Goal: Task Accomplishment & Management: Complete application form

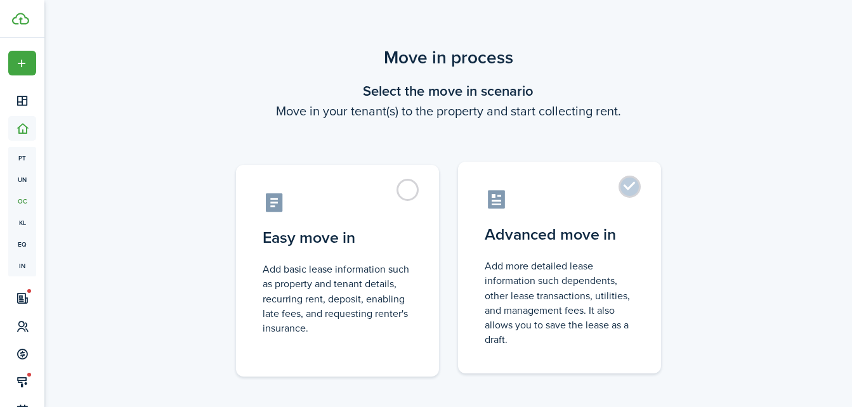
click at [632, 193] on label "Advanced move in Add more detailed lease information such dependents, other lea…" at bounding box center [559, 268] width 203 height 212
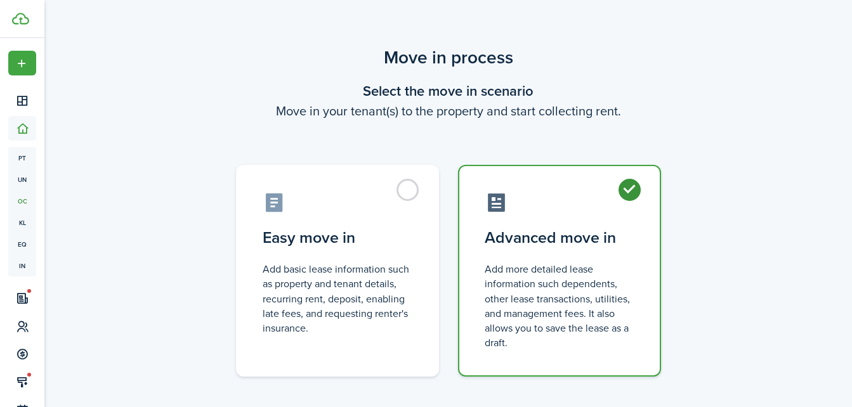
radio input "true"
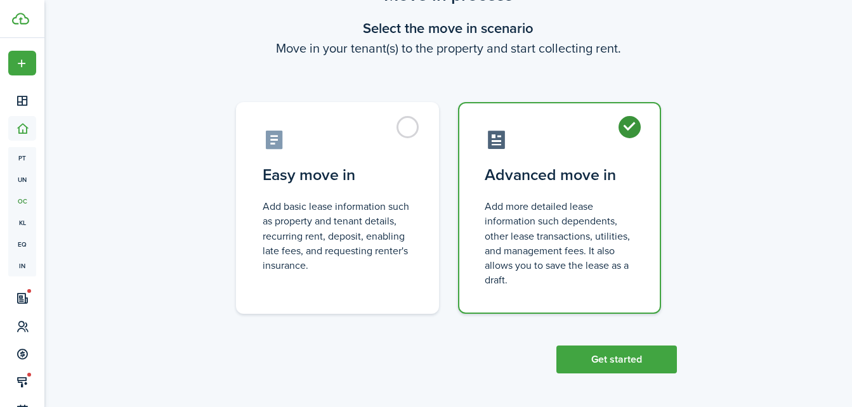
scroll to position [64, 0]
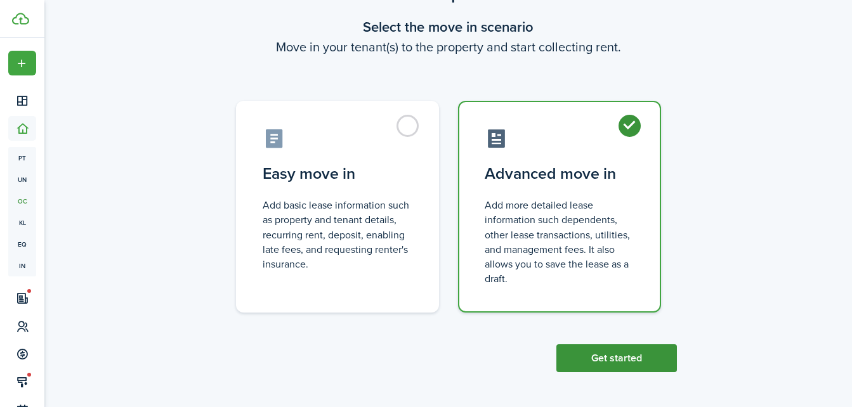
click at [637, 358] on button "Get started" at bounding box center [616, 358] width 120 height 28
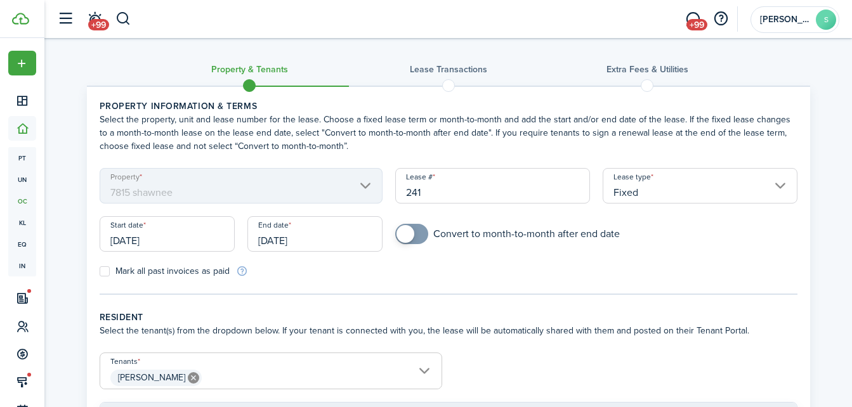
click at [136, 239] on input "[DATE]" at bounding box center [167, 234] width 135 height 36
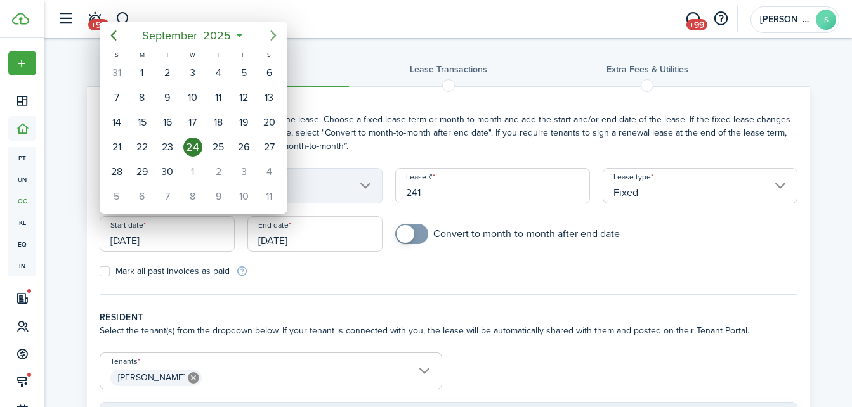
click at [274, 35] on icon "Next page" at bounding box center [273, 35] width 6 height 10
click at [276, 35] on icon "Next page" at bounding box center [273, 35] width 15 height 15
click at [270, 72] on div "1" at bounding box center [268, 72] width 19 height 19
type input "[DATE]"
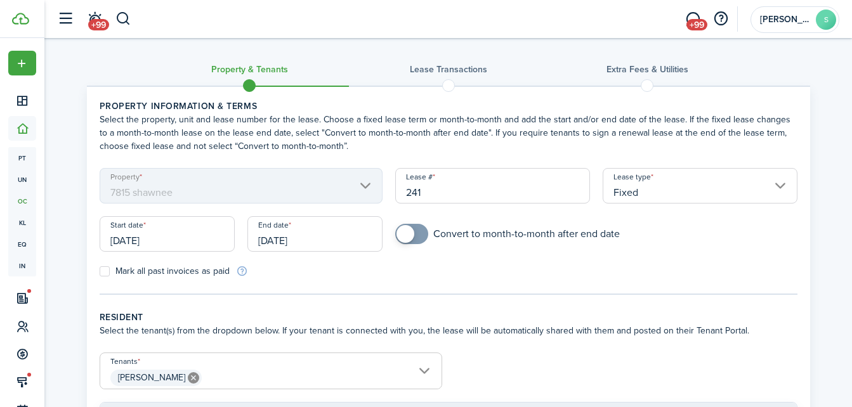
click at [287, 240] on input "[DATE]" at bounding box center [314, 234] width 135 height 36
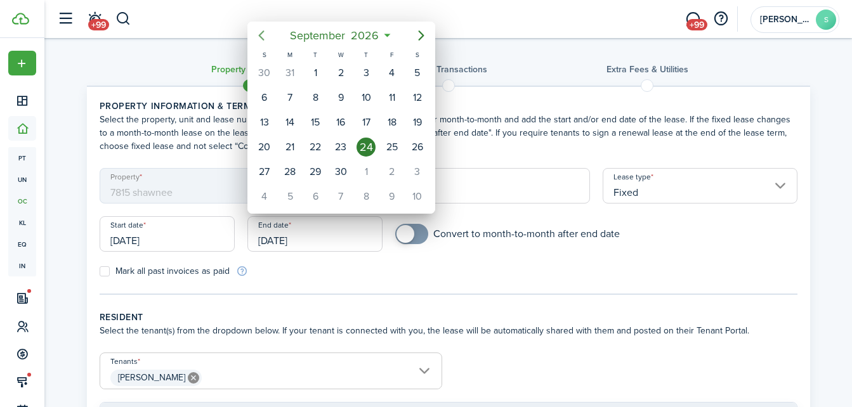
click at [261, 34] on icon "Previous page" at bounding box center [261, 35] width 6 height 10
click at [315, 170] on div "30" at bounding box center [315, 171] width 19 height 19
type input "[DATE]"
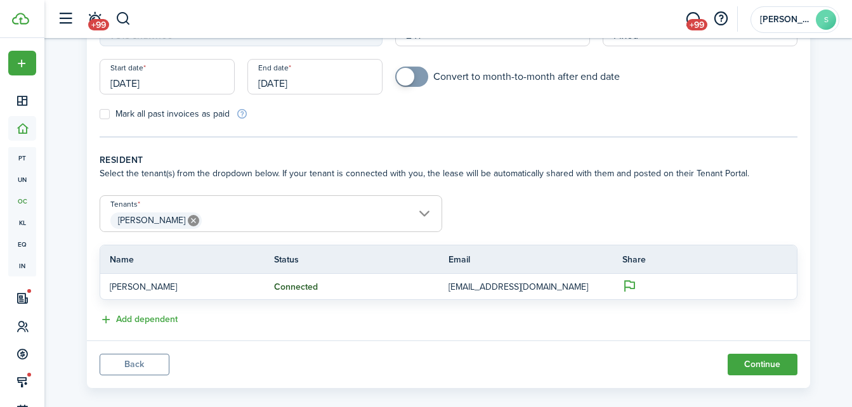
scroll to position [173, 0]
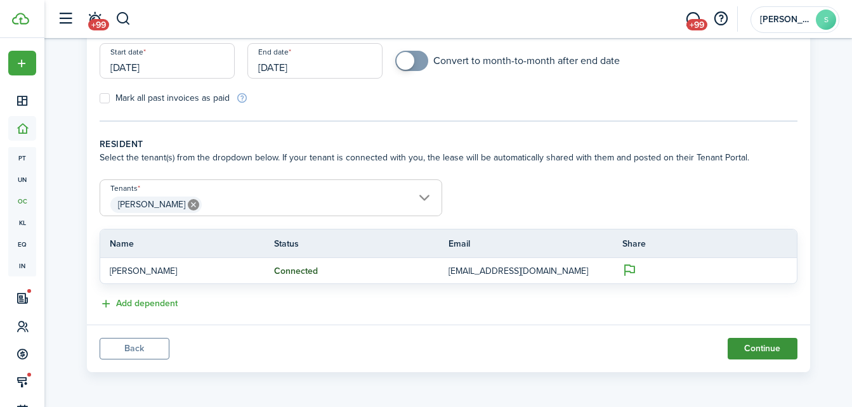
click at [776, 352] on button "Continue" at bounding box center [762, 349] width 70 height 22
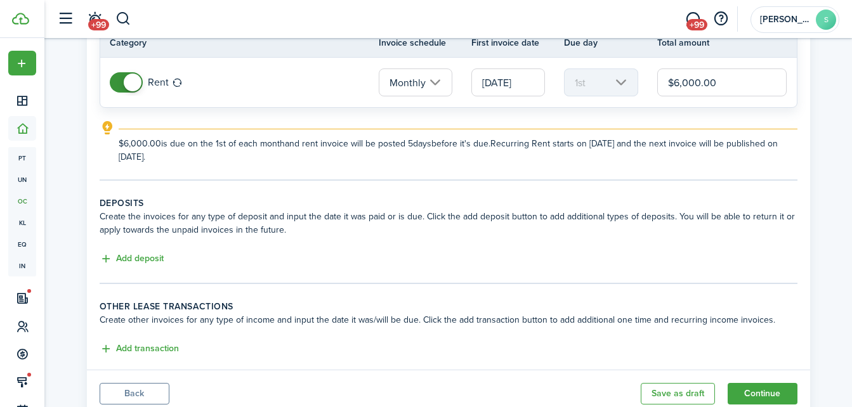
scroll to position [172, 0]
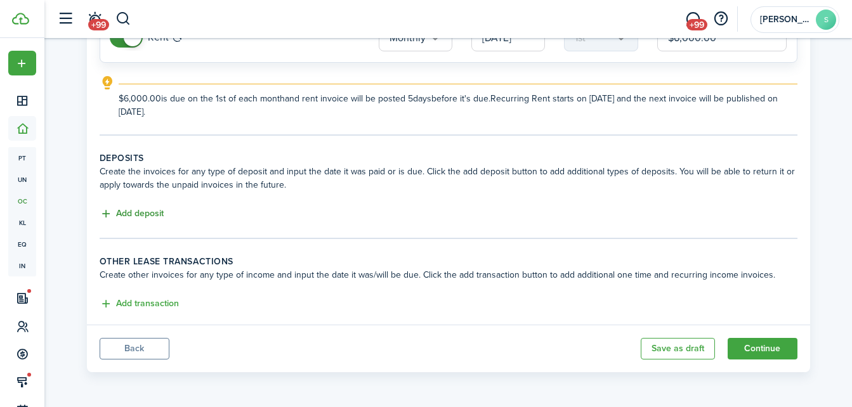
click at [107, 212] on button "Add deposit" at bounding box center [132, 214] width 64 height 15
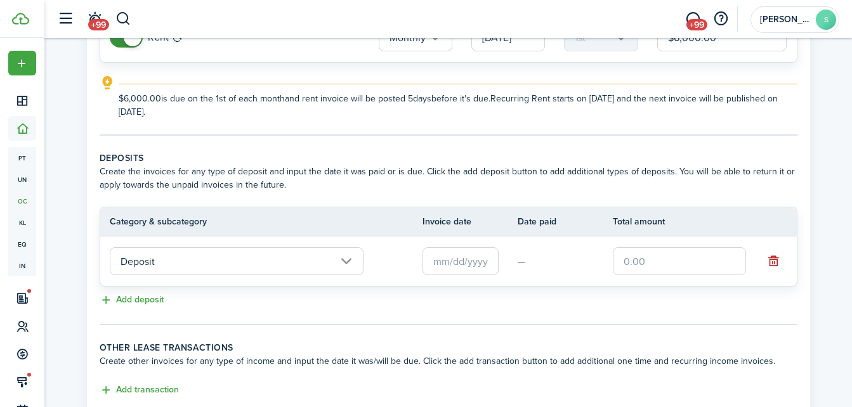
click at [642, 262] on input "text" at bounding box center [679, 261] width 133 height 28
click at [474, 263] on input "text" at bounding box center [460, 261] width 76 height 28
type input "$5,400.00"
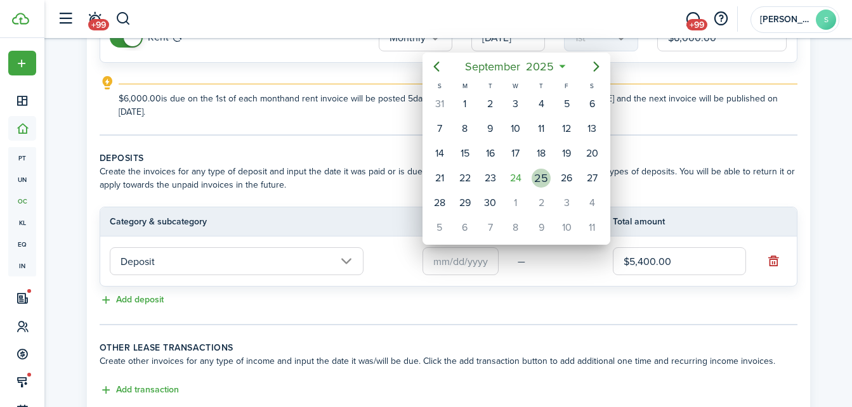
click at [539, 176] on div "25" at bounding box center [540, 178] width 19 height 19
type input "[DATE]"
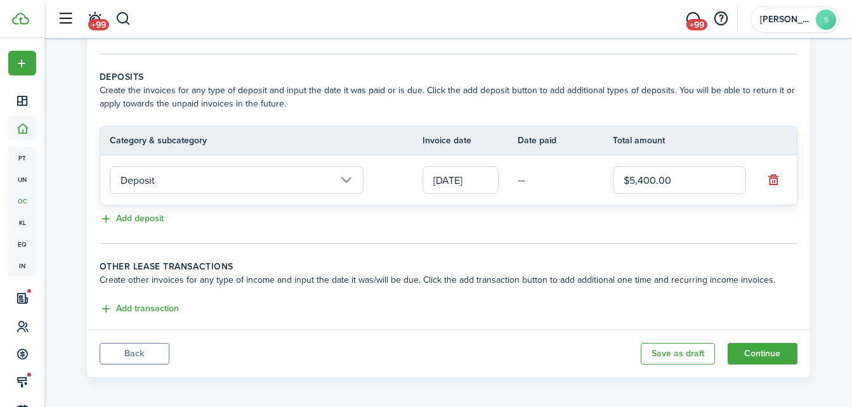
scroll to position [258, 0]
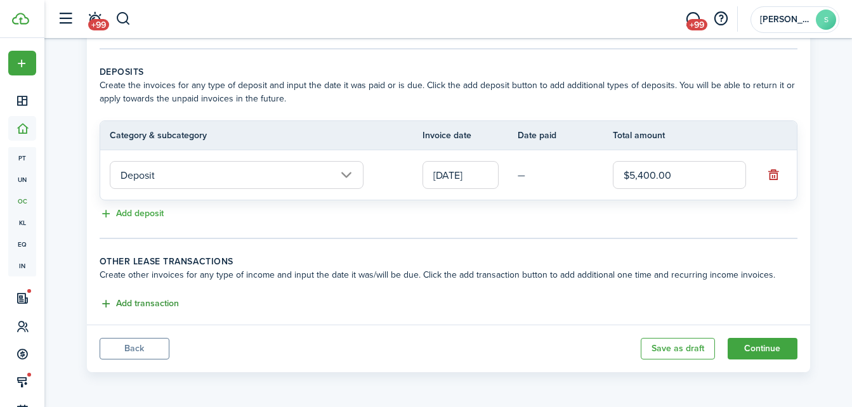
click at [122, 300] on button "Add transaction" at bounding box center [139, 304] width 79 height 15
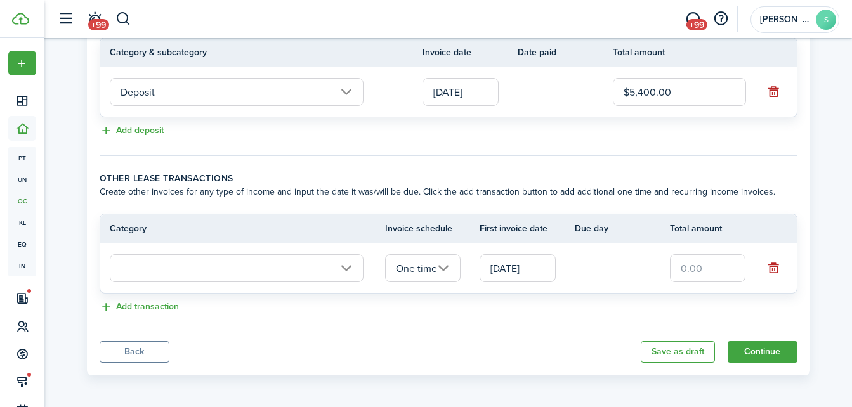
scroll to position [344, 0]
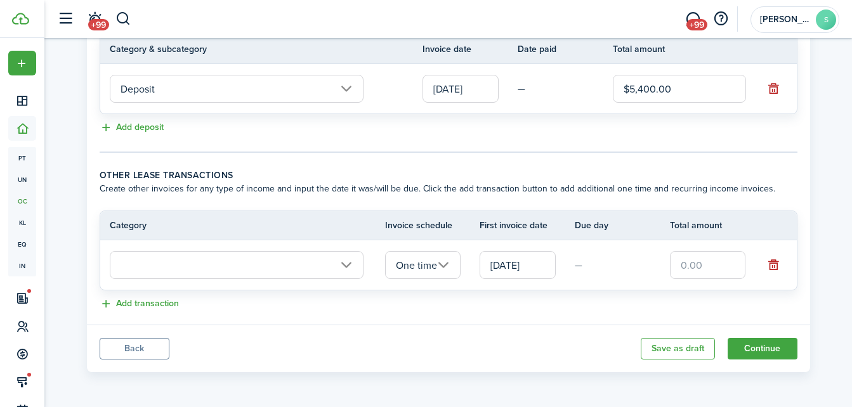
click at [346, 263] on input "text" at bounding box center [237, 265] width 254 height 28
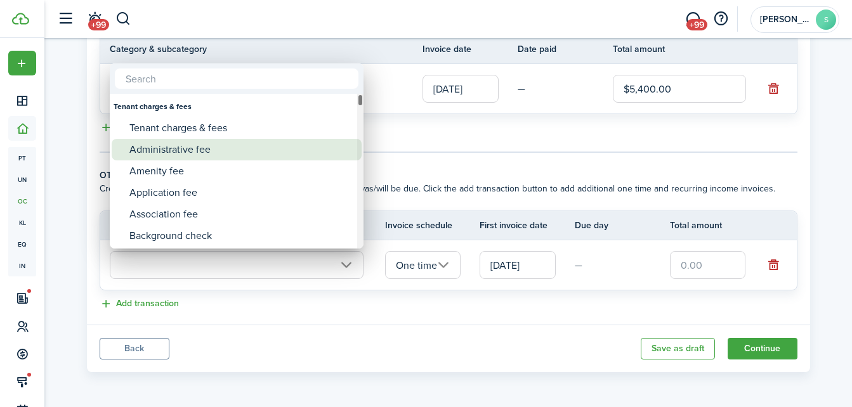
click at [200, 147] on div "Administrative fee" at bounding box center [241, 150] width 224 height 22
type input "Tenant charges & fees / Administrative fee"
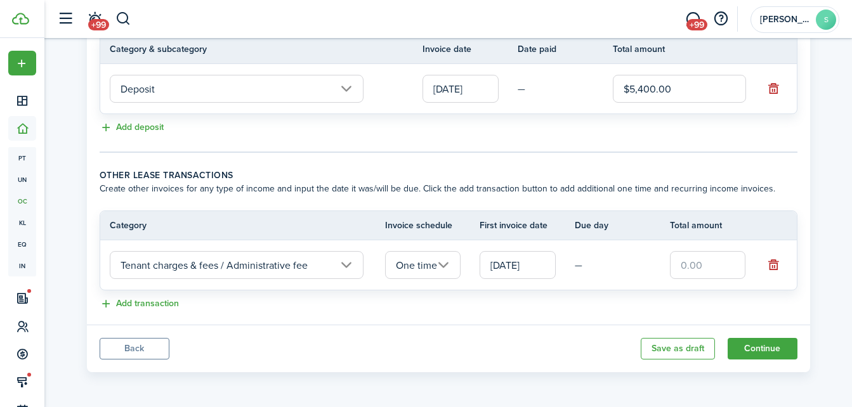
drag, startPoint x: 701, startPoint y: 264, endPoint x: 706, endPoint y: 261, distance: 6.9
click at [701, 264] on input "text" at bounding box center [708, 265] width 76 height 28
type input "$350.00"
click at [498, 263] on input "[DATE]" at bounding box center [517, 265] width 76 height 28
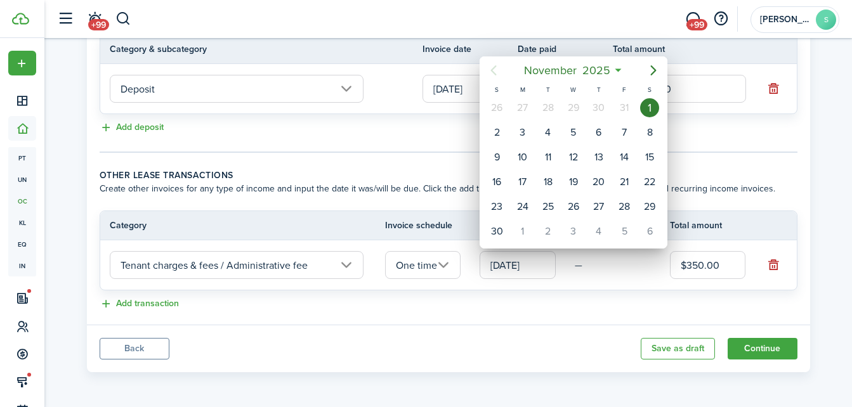
click at [597, 312] on div at bounding box center [426, 204] width 1055 height 610
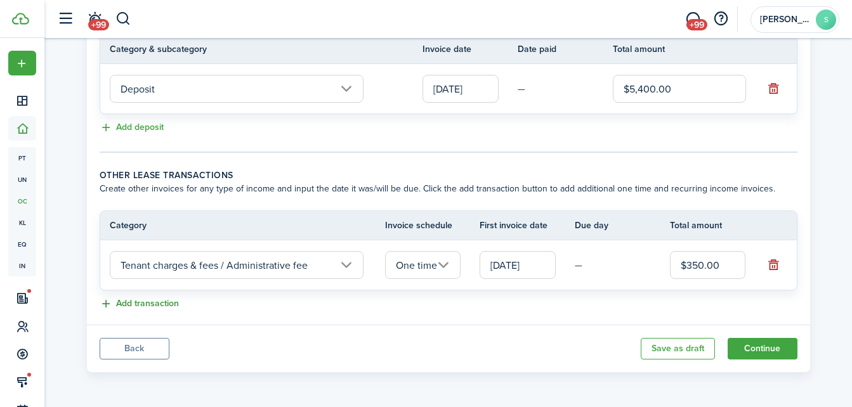
click at [159, 303] on button "Add transaction" at bounding box center [139, 304] width 79 height 15
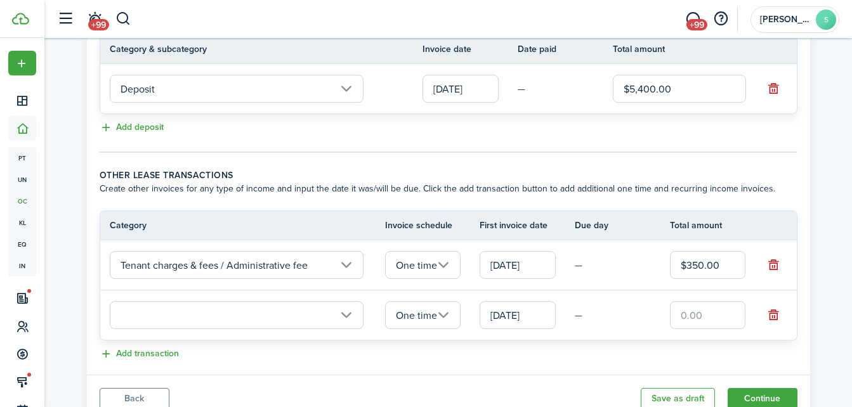
click at [346, 315] on input "text" at bounding box center [237, 315] width 254 height 28
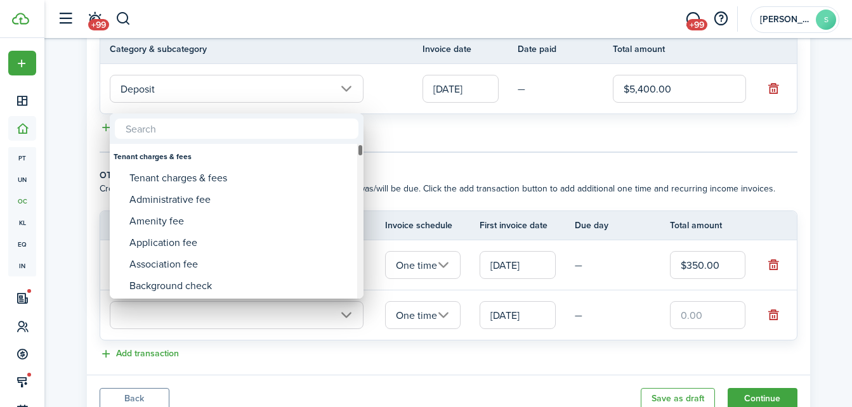
click at [360, 266] on div at bounding box center [360, 221] width 6 height 155
drag, startPoint x: 361, startPoint y: 262, endPoint x: 375, endPoint y: 293, distance: 33.8
click at [373, 294] on div "Infraction fee Late dues fee Member fee Reserves Loans Loans Other Other income…" at bounding box center [426, 203] width 852 height 407
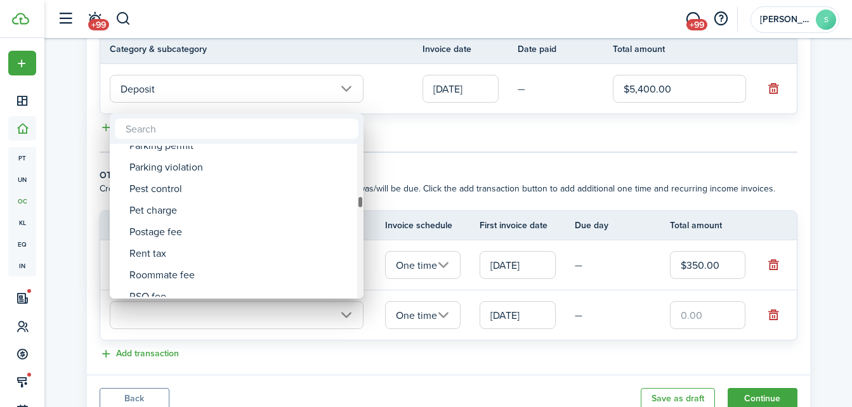
drag, startPoint x: 360, startPoint y: 290, endPoint x: 376, endPoint y: 202, distance: 89.6
click at [376, 202] on div "Tenant charges & fees Tenant charges & fees Administrative fee Amenity fee Appl…" at bounding box center [426, 203] width 852 height 407
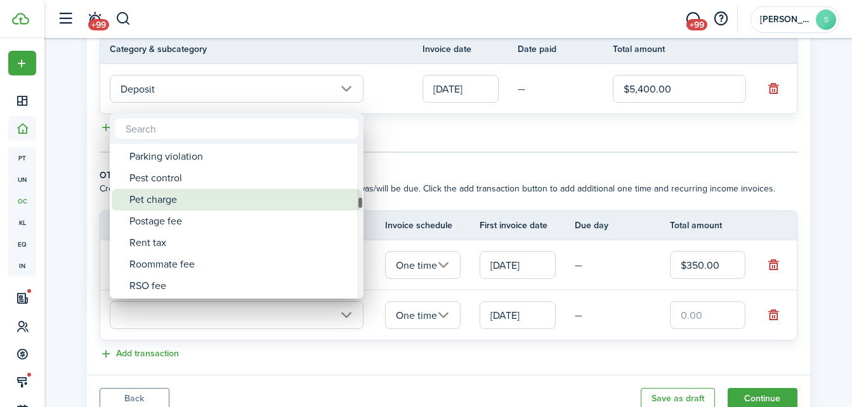
click at [166, 202] on div "Pet charge" at bounding box center [241, 200] width 224 height 22
type input "Tenant charges & fees / Pet charge"
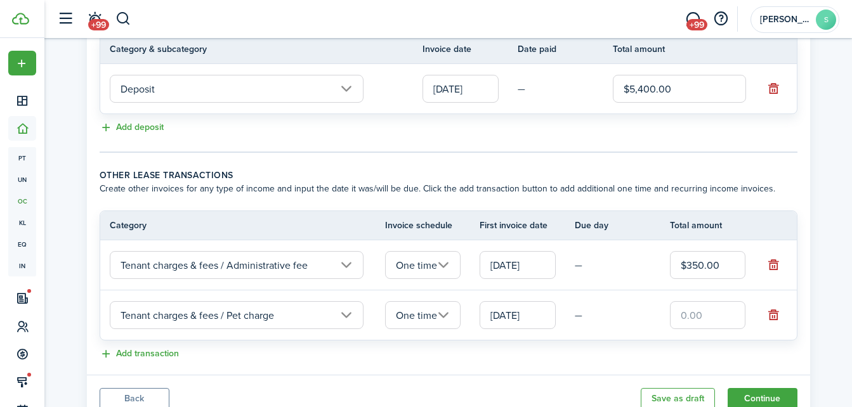
click at [703, 318] on input "text" at bounding box center [708, 315] width 76 height 28
type input "$200.00"
click at [795, 355] on div "Add transaction" at bounding box center [449, 354] width 698 height 15
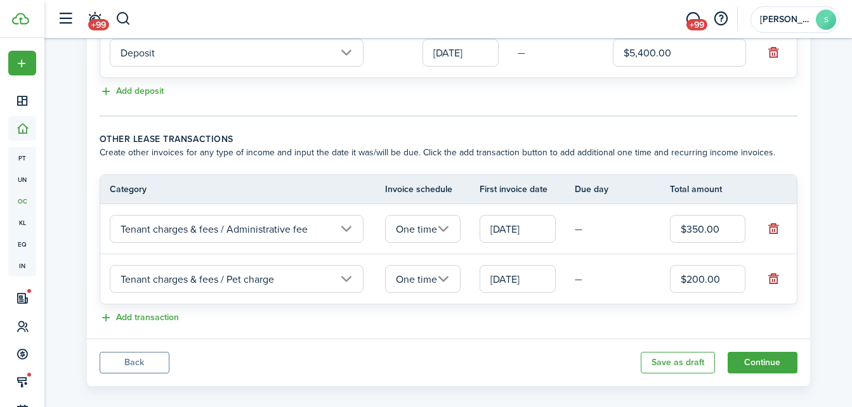
scroll to position [394, 0]
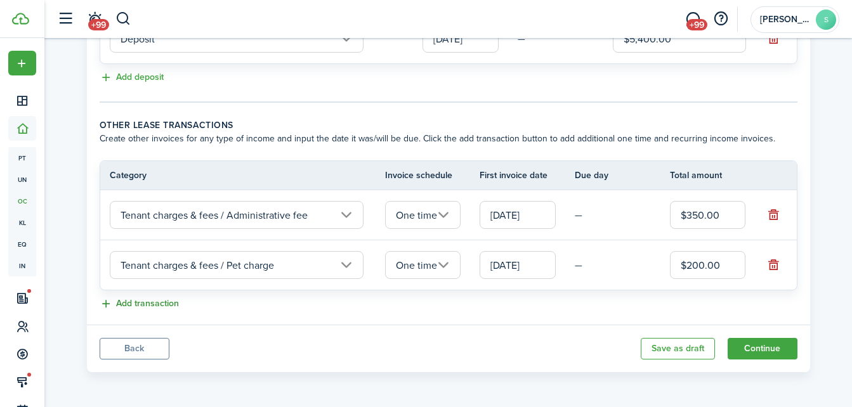
click at [157, 302] on button "Add transaction" at bounding box center [139, 304] width 79 height 15
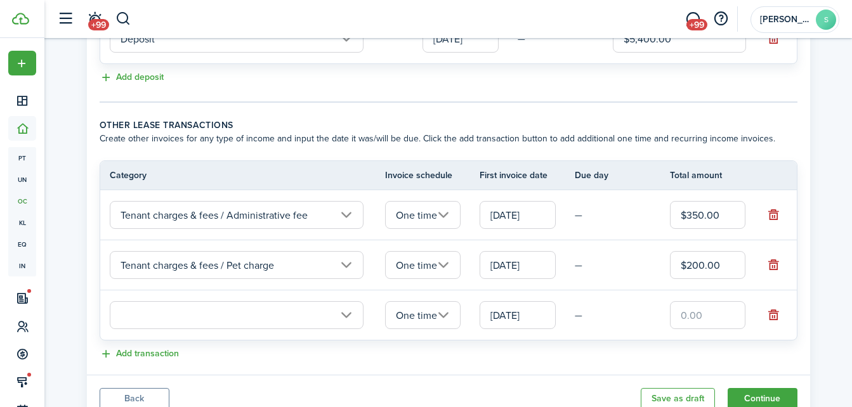
click at [343, 316] on input "text" at bounding box center [237, 315] width 254 height 28
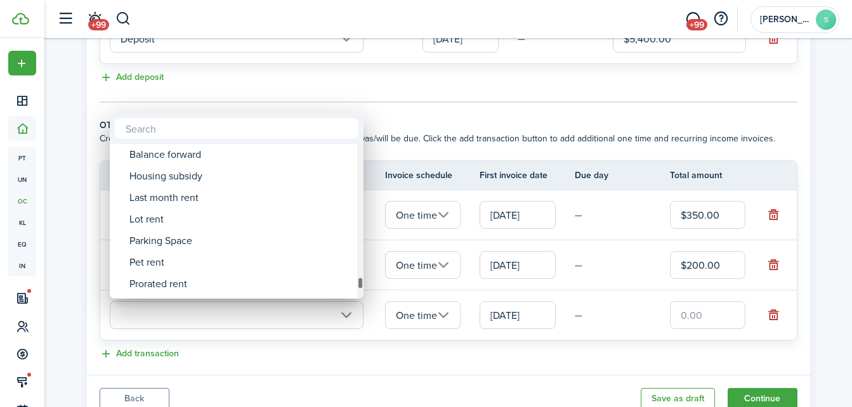
drag, startPoint x: 360, startPoint y: 193, endPoint x: 315, endPoint y: 290, distance: 107.0
click at [365, 283] on div "Violation Water fee Condo/HOA fees Condo/HOA fees Condo/[PERSON_NAME] Infractio…" at bounding box center [426, 203] width 852 height 407
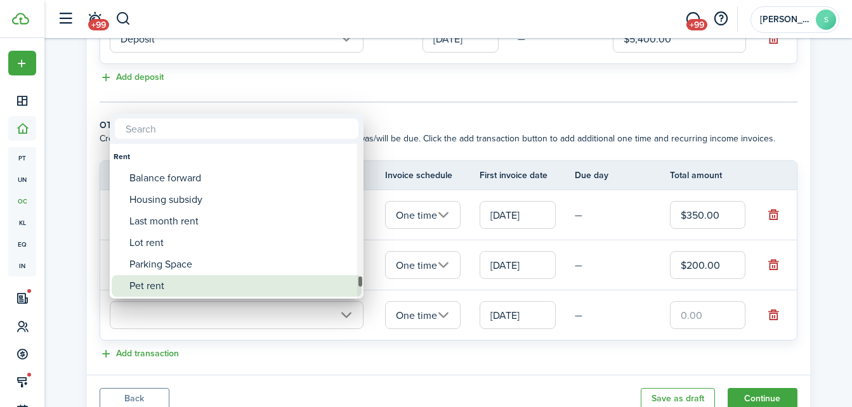
click at [156, 284] on div "Pet rent" at bounding box center [241, 286] width 224 height 22
type input "Rent / Pet rent"
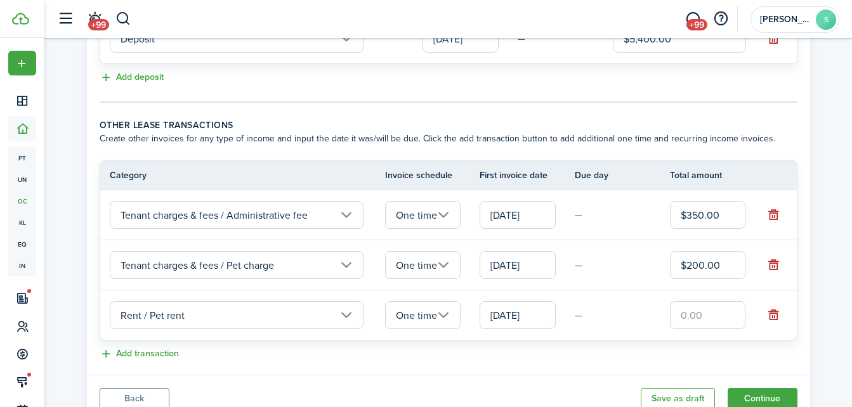
click at [445, 312] on input "One time" at bounding box center [423, 315] width 76 height 28
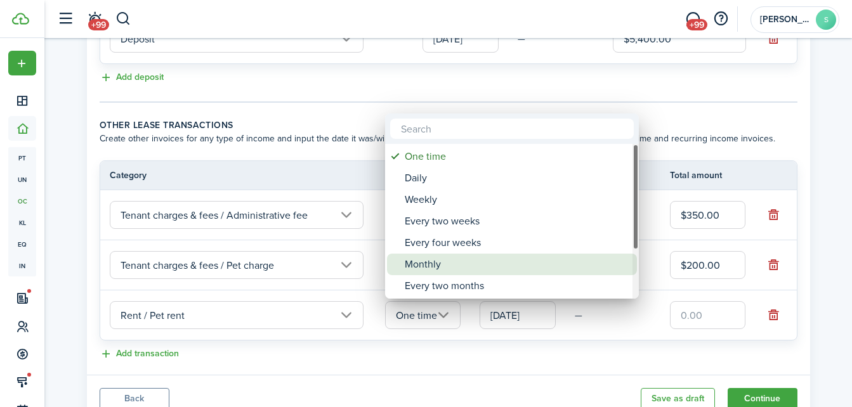
click at [432, 259] on div "Monthly" at bounding box center [517, 265] width 224 height 22
type input "Monthly"
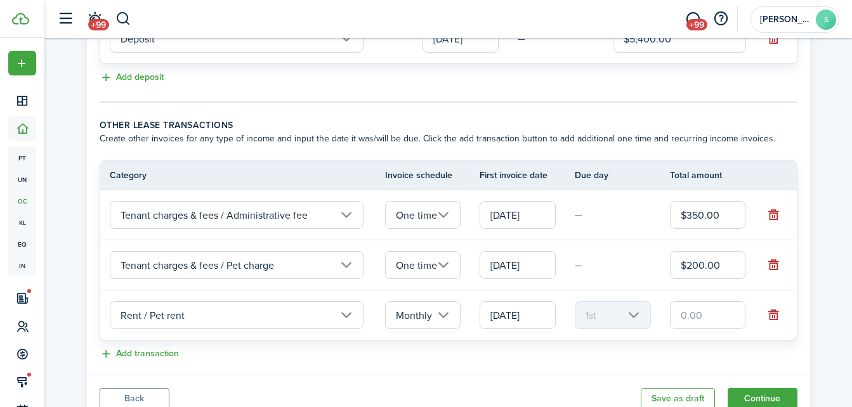
click at [710, 316] on input "text" at bounding box center [708, 315] width 76 height 28
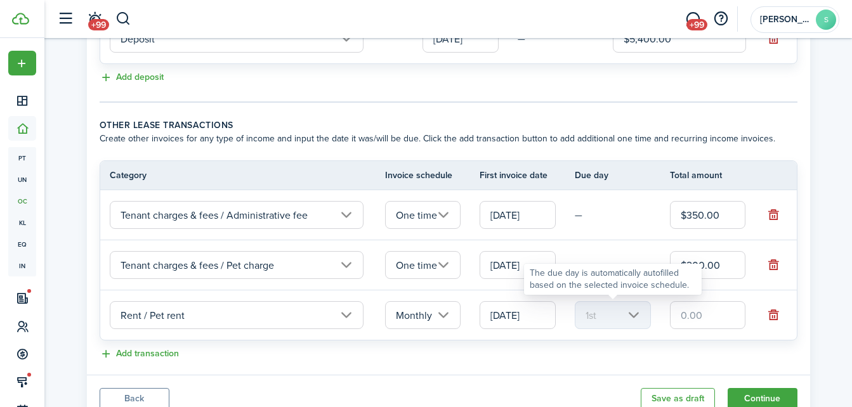
click at [630, 316] on mbsc-scroller "1st" at bounding box center [613, 315] width 76 height 28
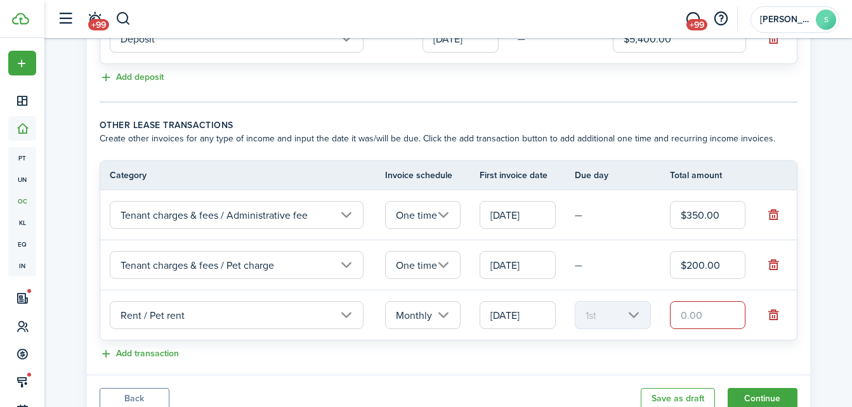
click at [701, 322] on input "text" at bounding box center [708, 315] width 76 height 28
type input "$50.00"
click at [737, 365] on panel-main-body "Recurring rent You can enable the automatic lease rent invoicing. The first inv…" at bounding box center [448, 33] width 723 height 682
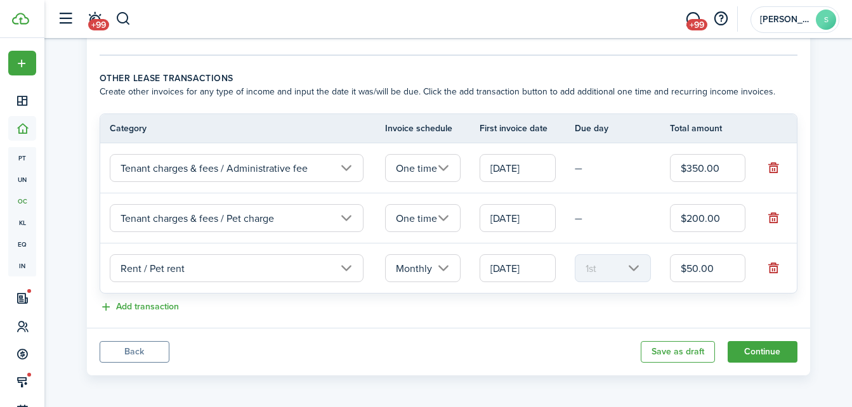
scroll to position [445, 0]
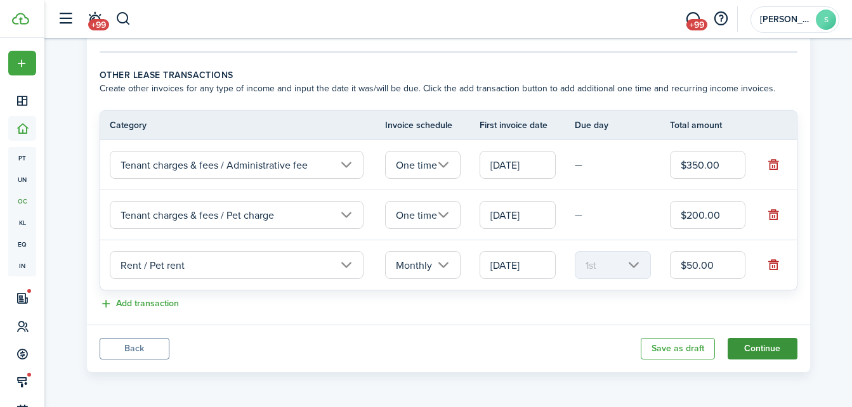
click at [767, 352] on button "Continue" at bounding box center [762, 349] width 70 height 22
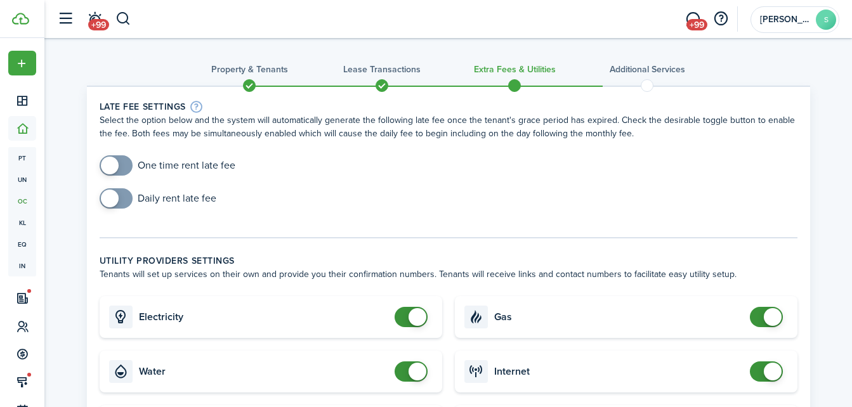
checkbox input "true"
click at [120, 164] on span at bounding box center [116, 165] width 13 height 20
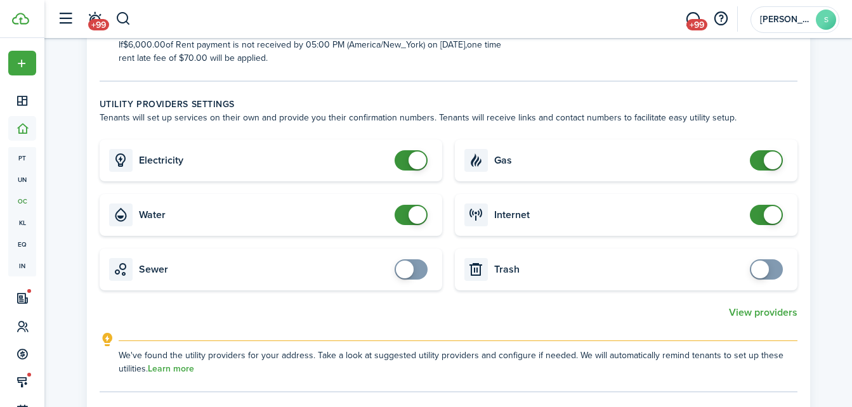
scroll to position [380, 0]
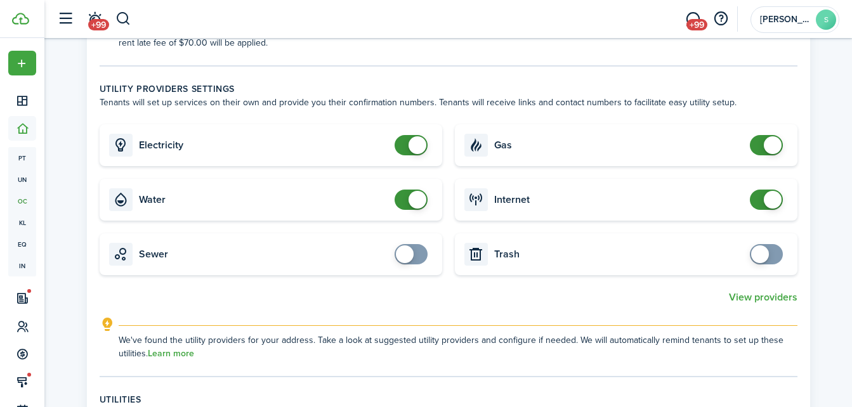
checkbox input "false"
click at [406, 204] on span at bounding box center [411, 200] width 13 height 20
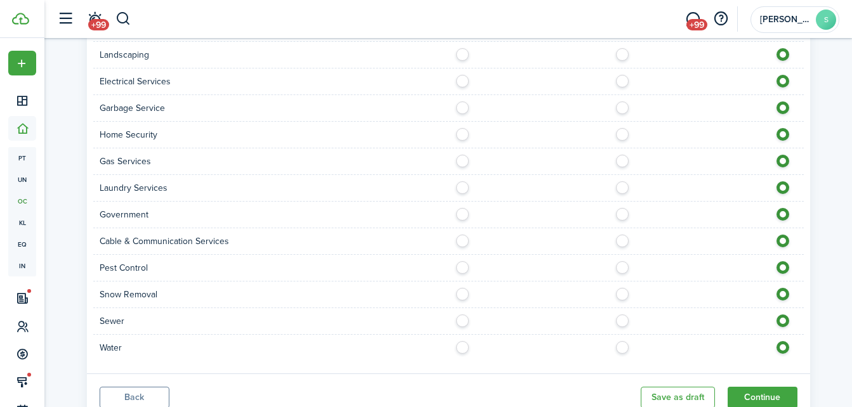
scroll to position [991, 0]
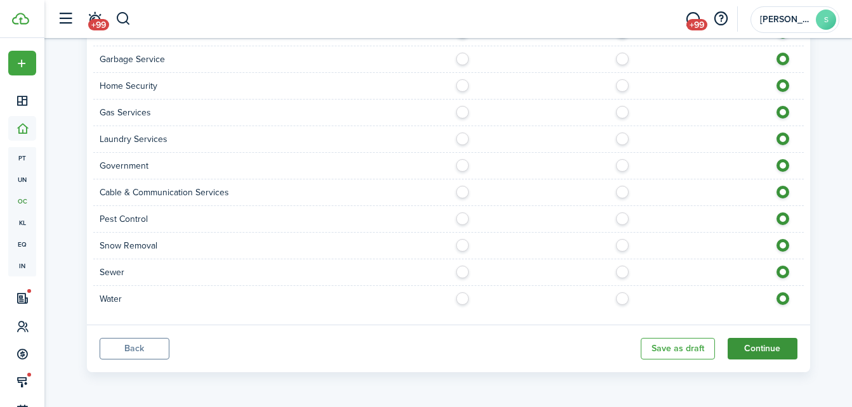
click at [777, 350] on button "Continue" at bounding box center [762, 349] width 70 height 22
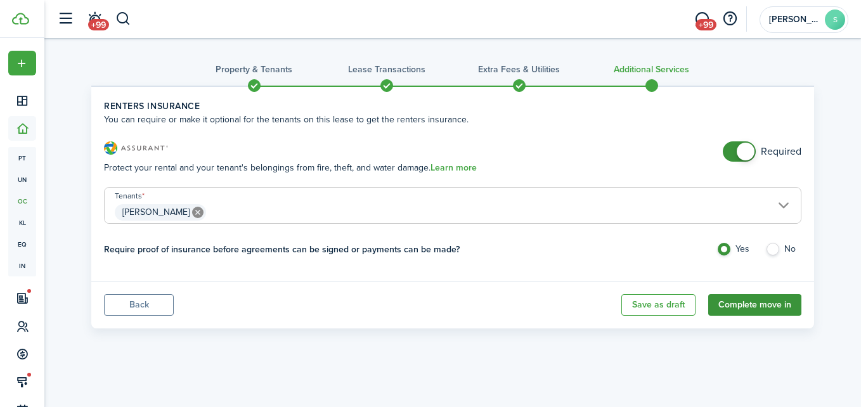
click at [779, 305] on button "Complete move in" at bounding box center [754, 305] width 93 height 22
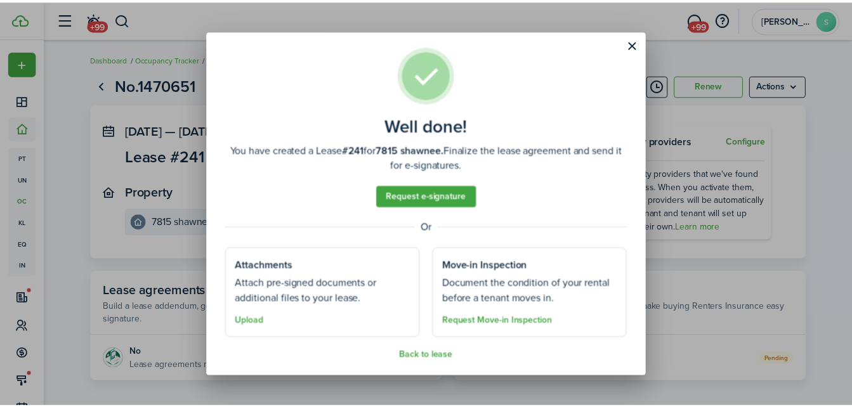
scroll to position [13, 0]
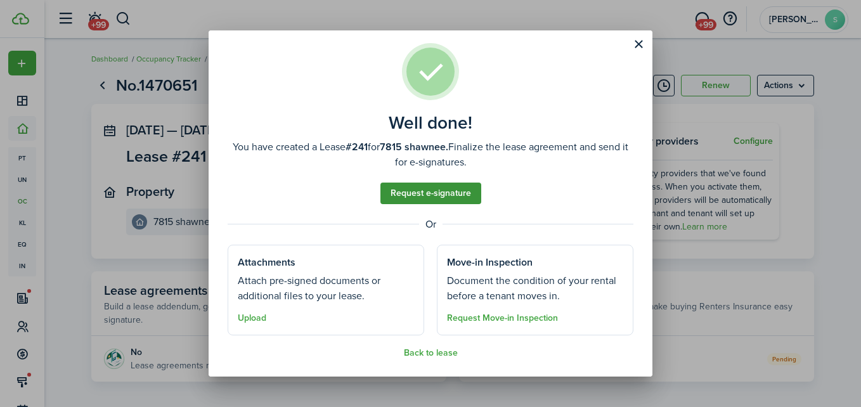
click at [428, 193] on link "Request e-signature" at bounding box center [430, 194] width 101 height 22
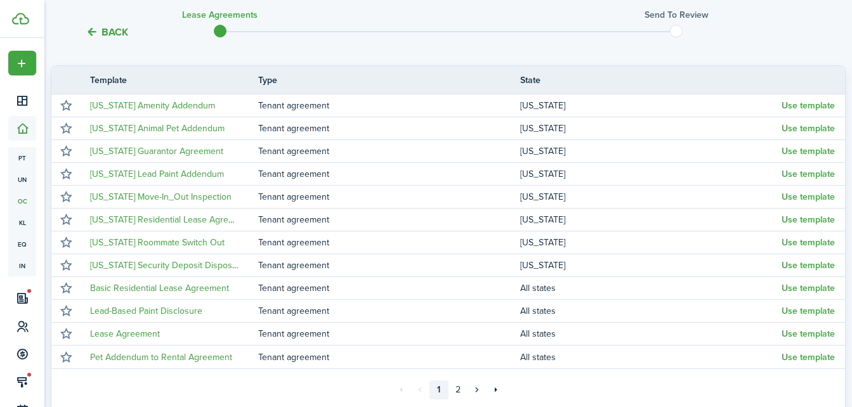
scroll to position [254, 0]
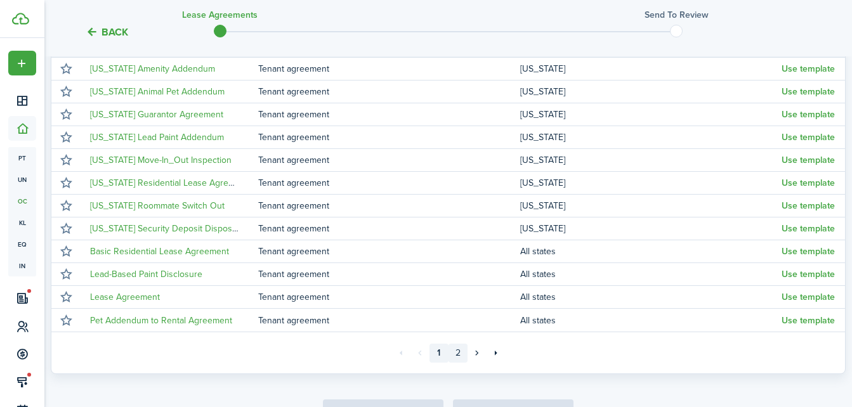
click at [457, 353] on link "2" at bounding box center [457, 353] width 19 height 19
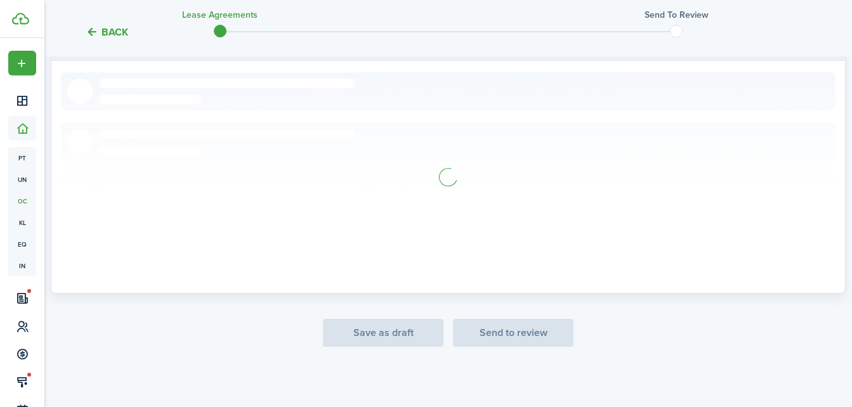
scroll to position [254, 0]
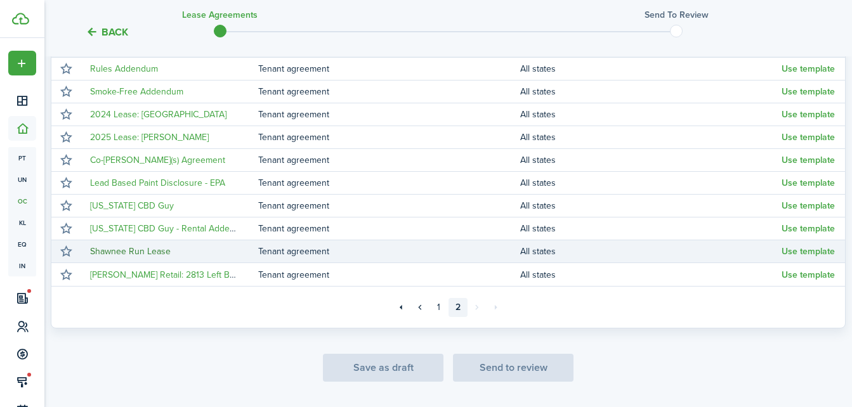
click at [159, 251] on link "Shawnee Run Lease" at bounding box center [130, 251] width 81 height 13
